Goal: Go to known website: Go to known website

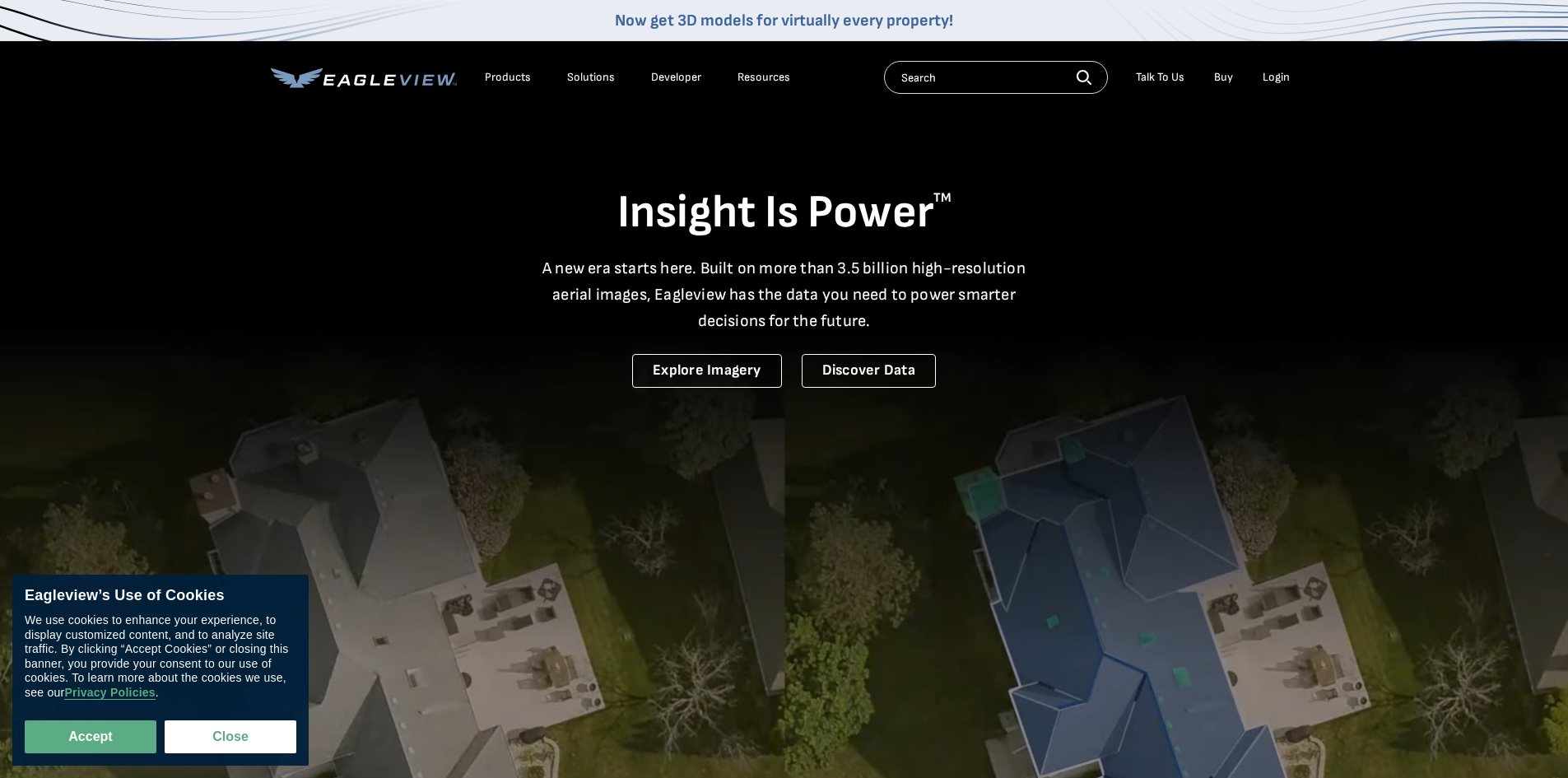
click at [1266, 74] on div "Login" at bounding box center [1276, 77] width 27 height 15
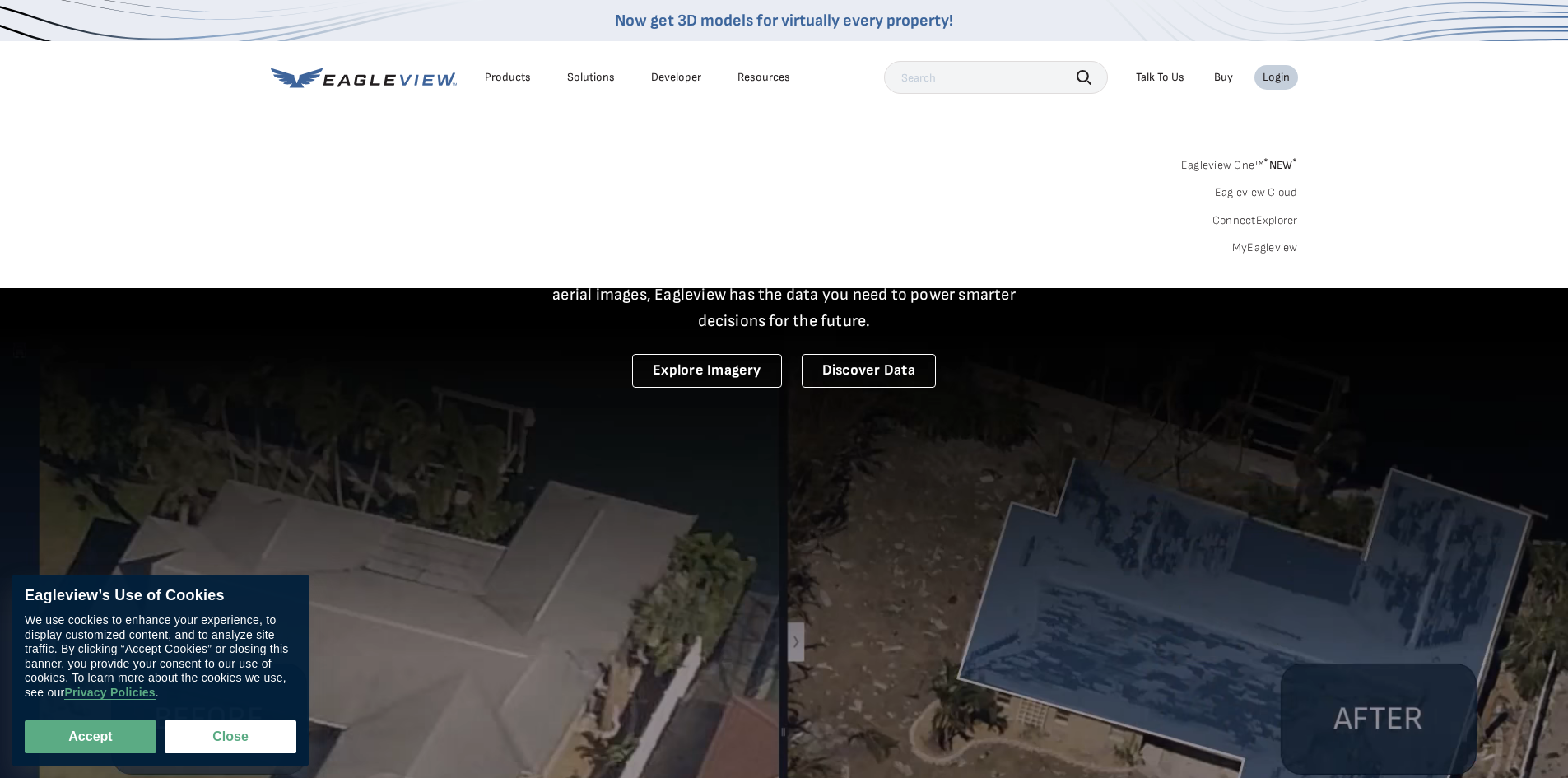
click at [1243, 240] on link "MyEagleview" at bounding box center [1264, 247] width 66 height 15
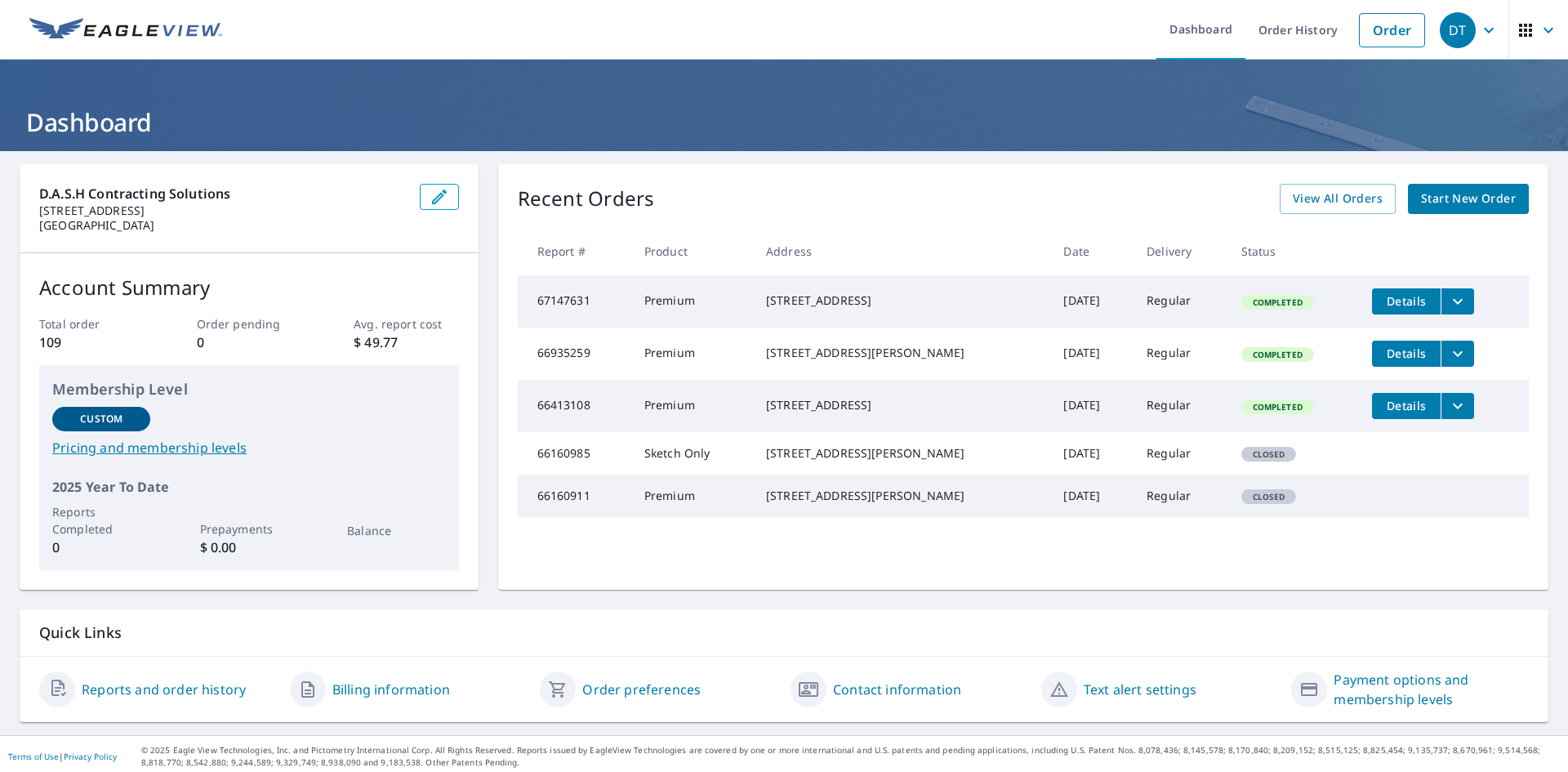
click at [1441, 355] on button "filesDropdownBtn-66935259" at bounding box center [1457, 354] width 33 height 26
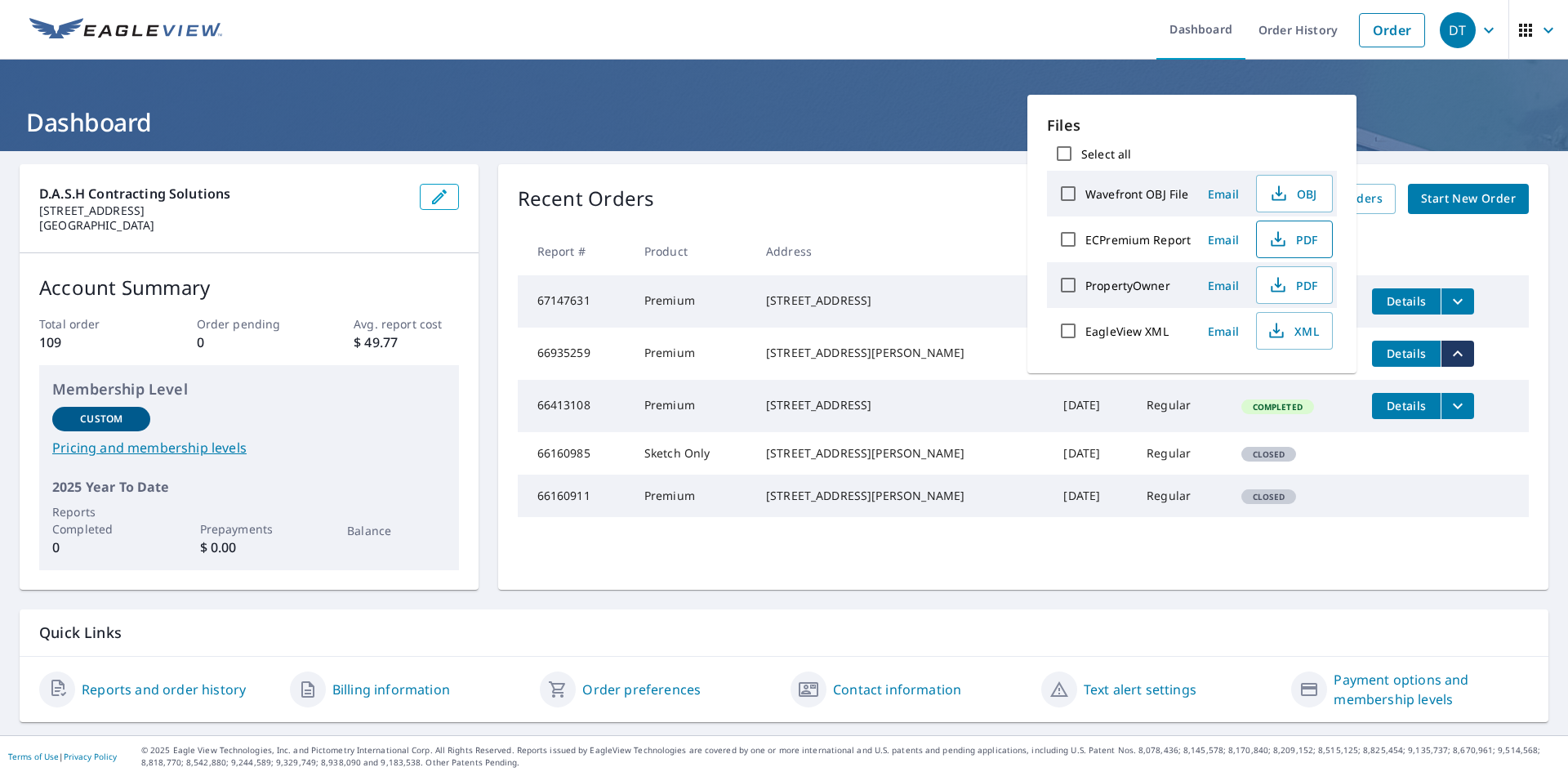
click at [1273, 242] on icon "button" at bounding box center [1277, 239] width 19 height 19
